Goal: Task Accomplishment & Management: Manage account settings

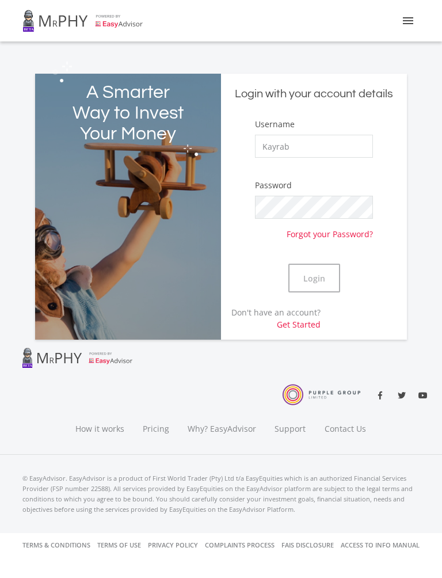
type input "Kayrab"
click at [324, 273] on button "Login" at bounding box center [314, 278] width 52 height 29
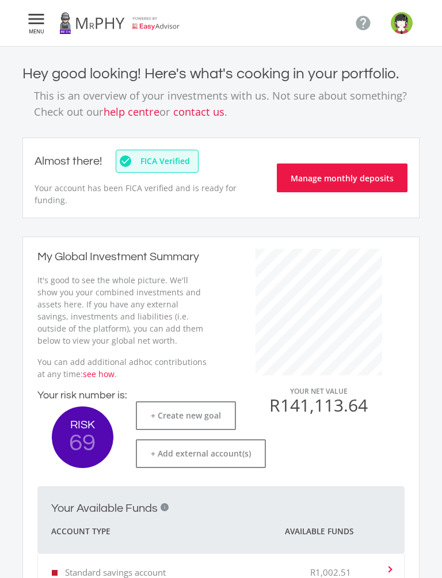
scroll to position [218, 195]
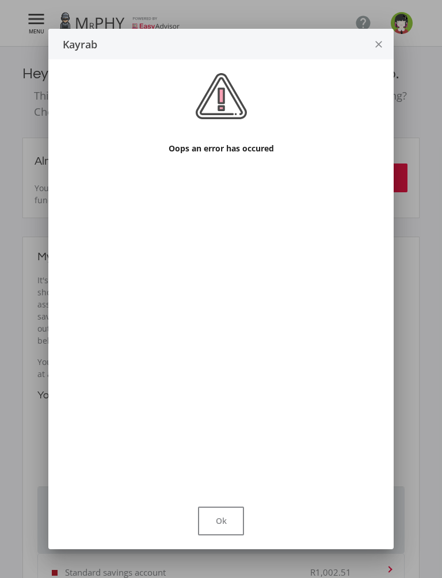
click at [222, 525] on button "Ok" at bounding box center [221, 520] width 46 height 29
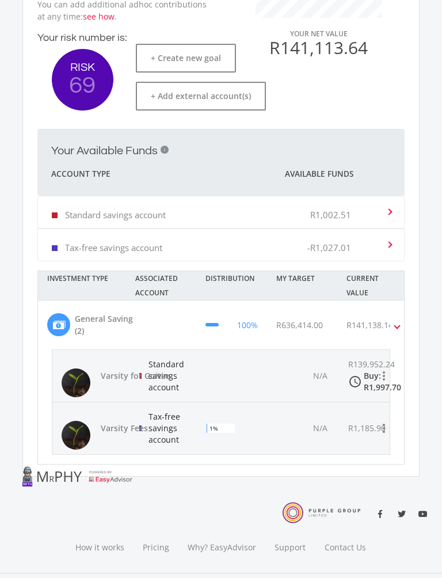
scroll to position [358, 0]
click at [344, 209] on p "R1,002.51" at bounding box center [330, 214] width 41 height 12
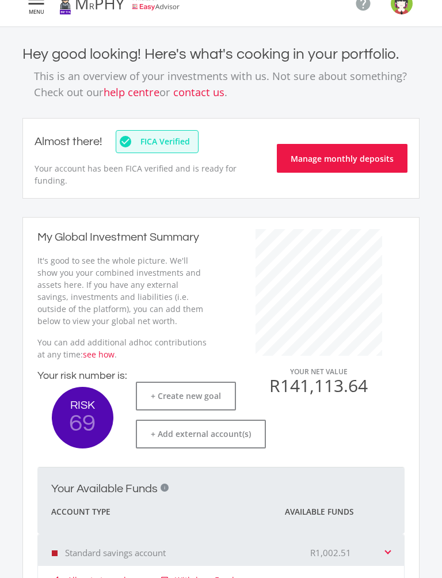
scroll to position [0, 0]
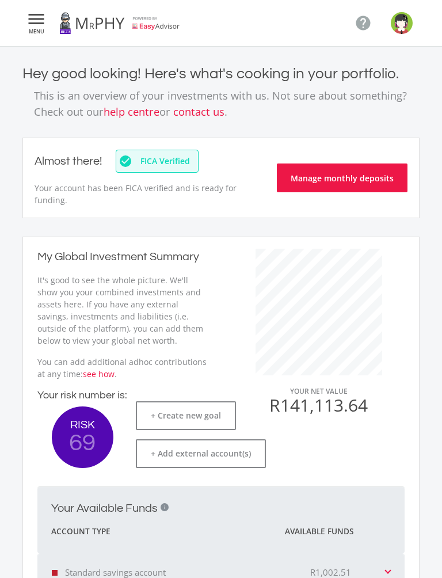
click at [338, 173] on button "Manage monthly deposits" at bounding box center [342, 177] width 131 height 29
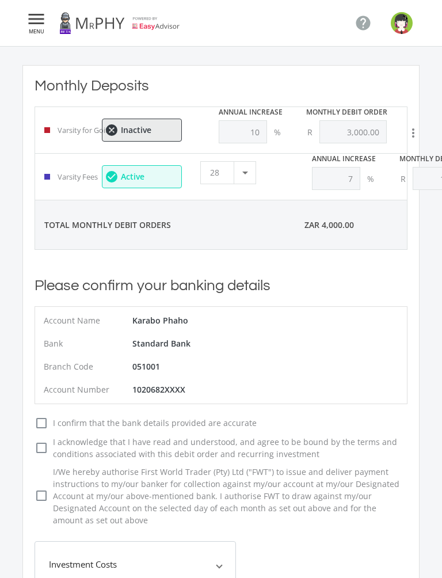
click at [134, 128] on span "Inactive" at bounding box center [136, 130] width 30 height 8
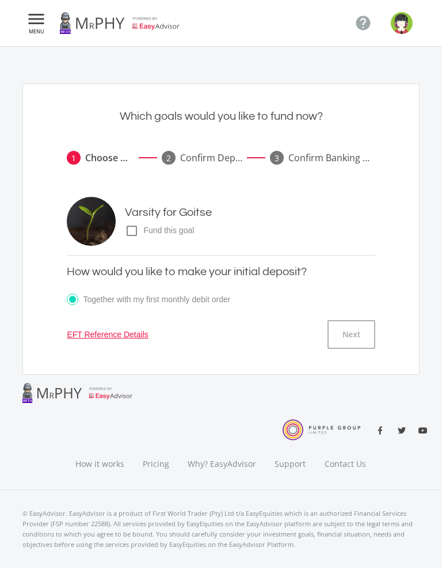
click at [134, 232] on icon "check_box_outline_blank" at bounding box center [132, 231] width 14 height 14
click at [113, 226] on input "check_box_outline_blank check_box Fund this goal" at bounding box center [113, 226] width 0 height 0
click at [350, 334] on button "Next" at bounding box center [350, 334] width 47 height 29
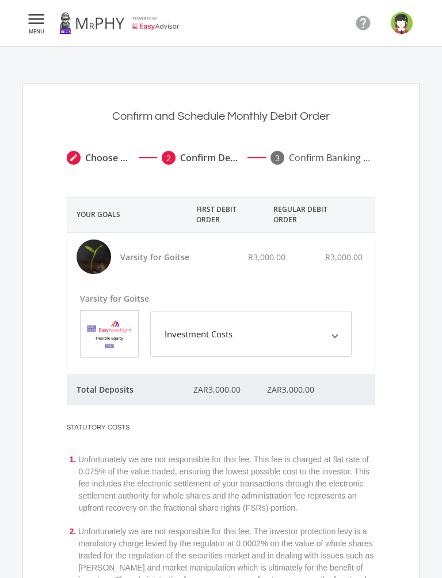
click at [336, 336] on span at bounding box center [335, 333] width 5 height 13
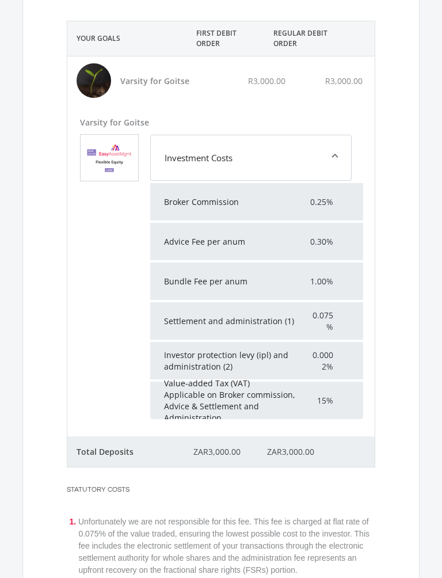
scroll to position [176, 0]
click at [330, 155] on span "Investment Costs" at bounding box center [249, 157] width 168 height 13
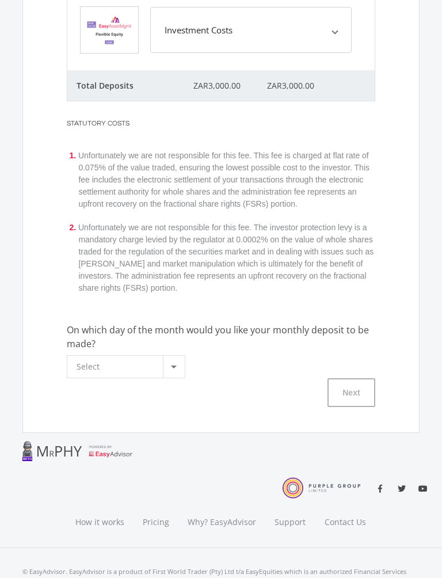
scroll to position [304, 0]
click at [180, 371] on div at bounding box center [174, 367] width 22 height 22
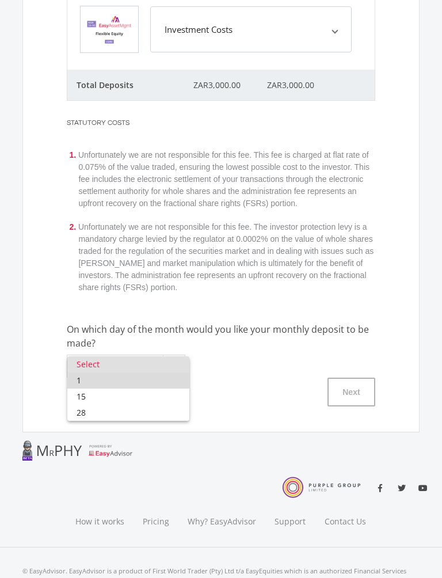
click at [127, 380] on span "1" at bounding box center [129, 380] width 104 height 16
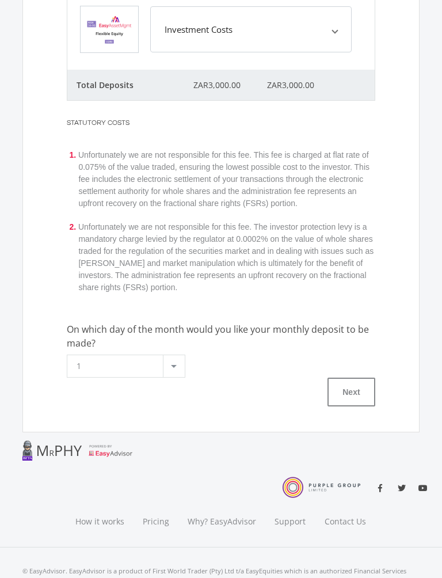
click at [354, 390] on button "Next" at bounding box center [350, 391] width 47 height 29
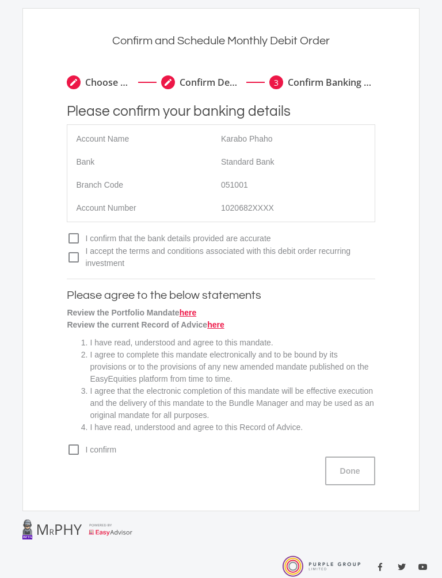
scroll to position [75, 0]
click at [73, 236] on icon "check_box_outline_blank" at bounding box center [74, 239] width 14 height 14
click at [55, 234] on input "check_box_outline_blank check_box I confirm that the bank details provided are …" at bounding box center [55, 234] width 0 height 0
click at [76, 258] on icon "check_box_outline_blank" at bounding box center [74, 257] width 14 height 14
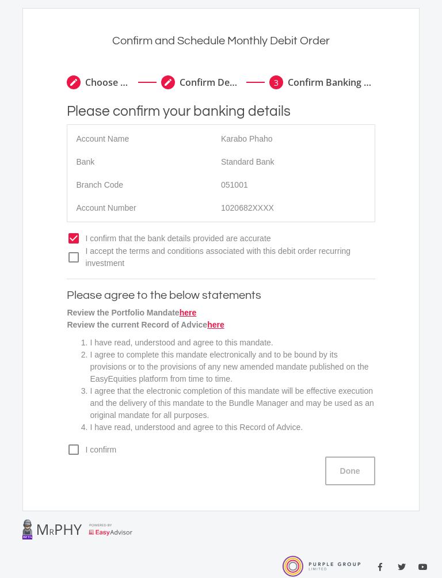
click at [55, 247] on input "check_box_outline_blank check_box I accept the terms and conditions associated …" at bounding box center [55, 247] width 0 height 0
click at [67, 452] on icon "check_box_outline_blank" at bounding box center [74, 449] width 14 height 14
click at [55, 445] on input "check_box_outline_blank check_box I confirm" at bounding box center [55, 445] width 0 height 0
click at [354, 474] on button "Done" at bounding box center [350, 470] width 50 height 29
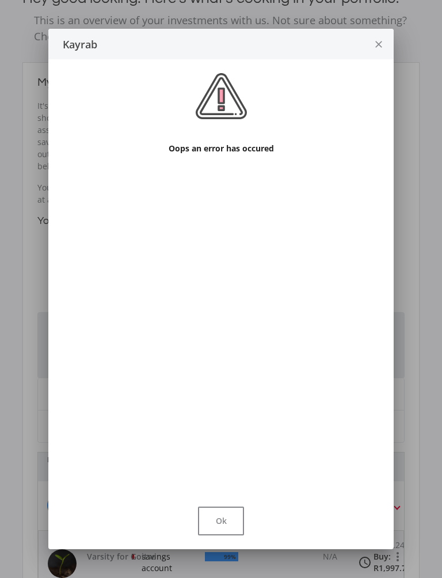
click at [227, 520] on button "Ok" at bounding box center [221, 520] width 46 height 29
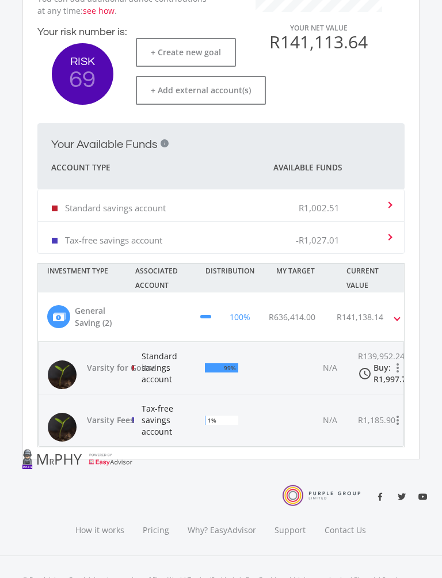
scroll to position [265, 0]
click at [218, 366] on div "99%" at bounding box center [221, 367] width 33 height 12
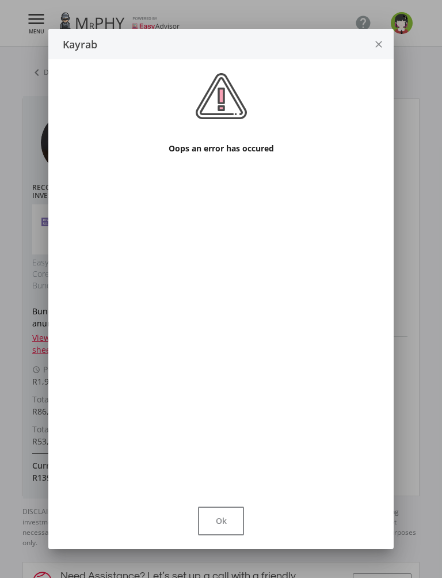
click at [222, 525] on button "Ok" at bounding box center [221, 520] width 46 height 29
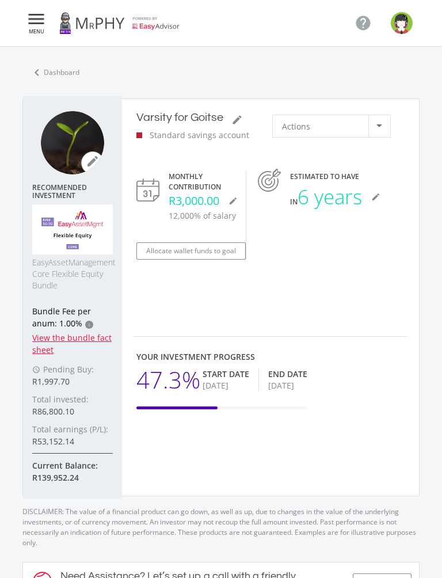
click at [373, 126] on div at bounding box center [379, 126] width 22 height 22
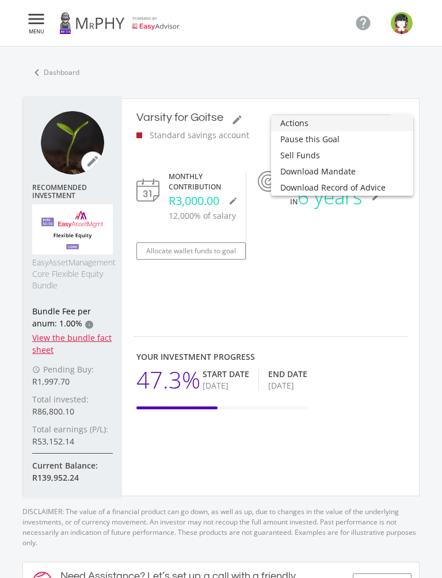
click at [316, 62] on div at bounding box center [221, 289] width 442 height 578
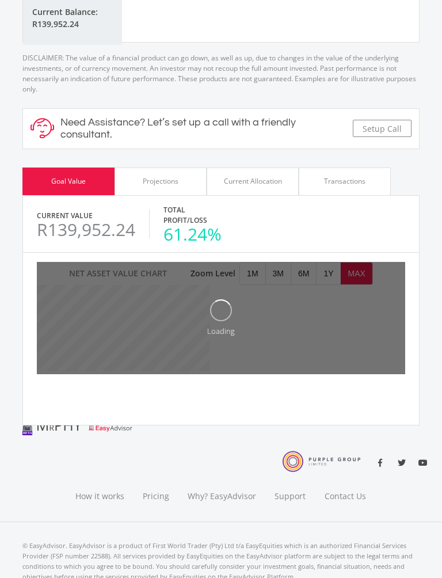
scroll to position [451, 0]
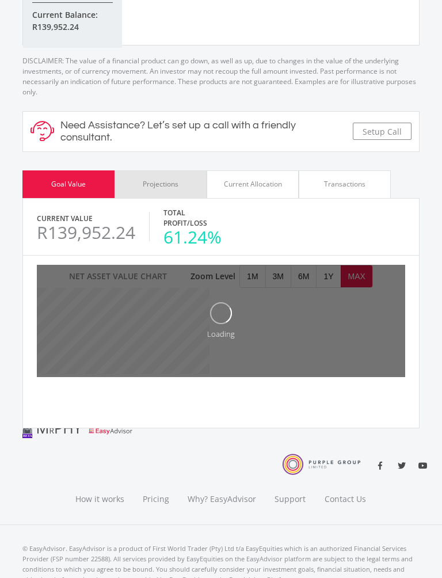
click at [173, 179] on div "Projections" at bounding box center [161, 184] width 36 height 10
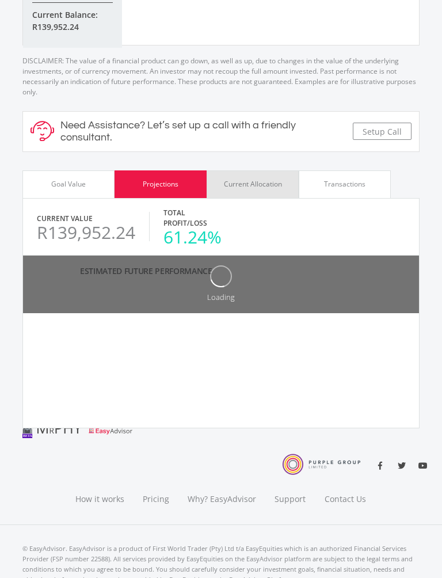
click at [254, 171] on div "Current Allocation" at bounding box center [253, 184] width 92 height 28
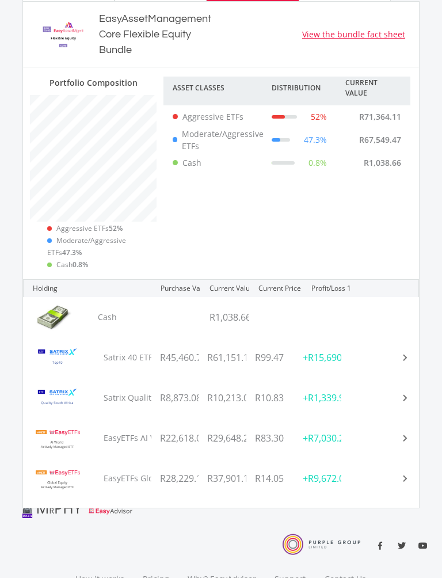
scroll to position [647, 0]
click at [205, 82] on div "Asset Classes" at bounding box center [212, 88] width 98 height 23
click at [194, 83] on div "Asset Classes" at bounding box center [212, 88] width 98 height 23
click at [295, 86] on div "Distribution" at bounding box center [299, 88] width 74 height 23
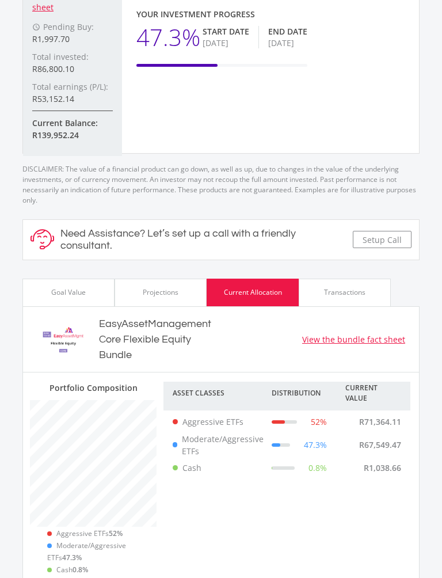
scroll to position [361, 0]
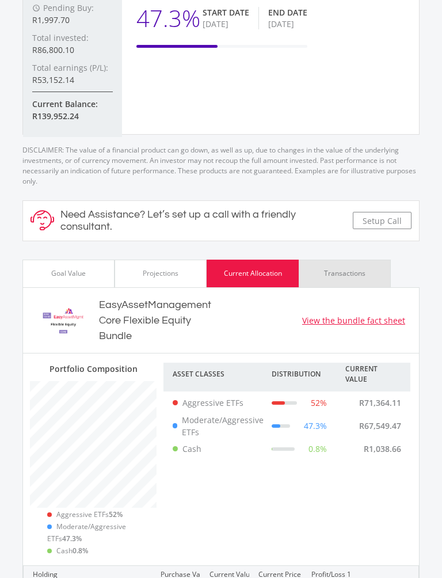
click at [338, 268] on div "Transactions" at bounding box center [344, 273] width 41 height 10
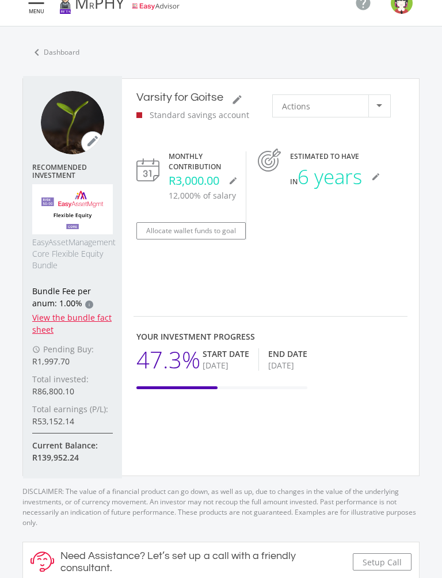
scroll to position [0, 0]
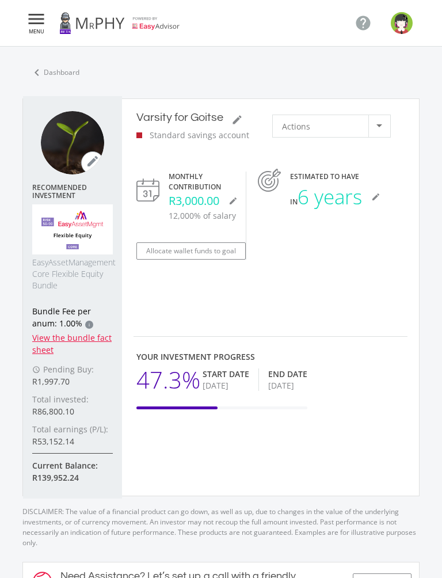
click at [402, 25] on img "button" at bounding box center [402, 23] width 22 height 22
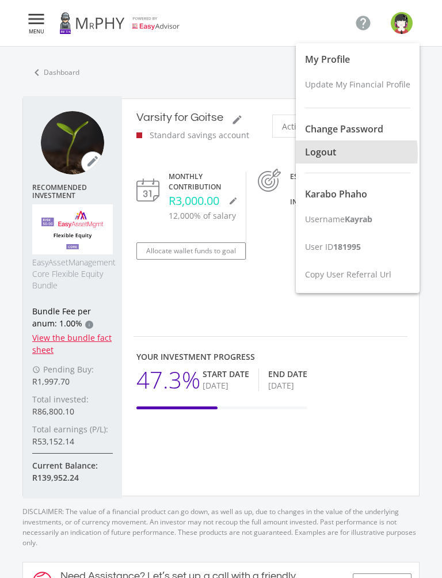
click at [330, 154] on span "Logout" at bounding box center [320, 152] width 31 height 13
